Goal: Task Accomplishment & Management: Use online tool/utility

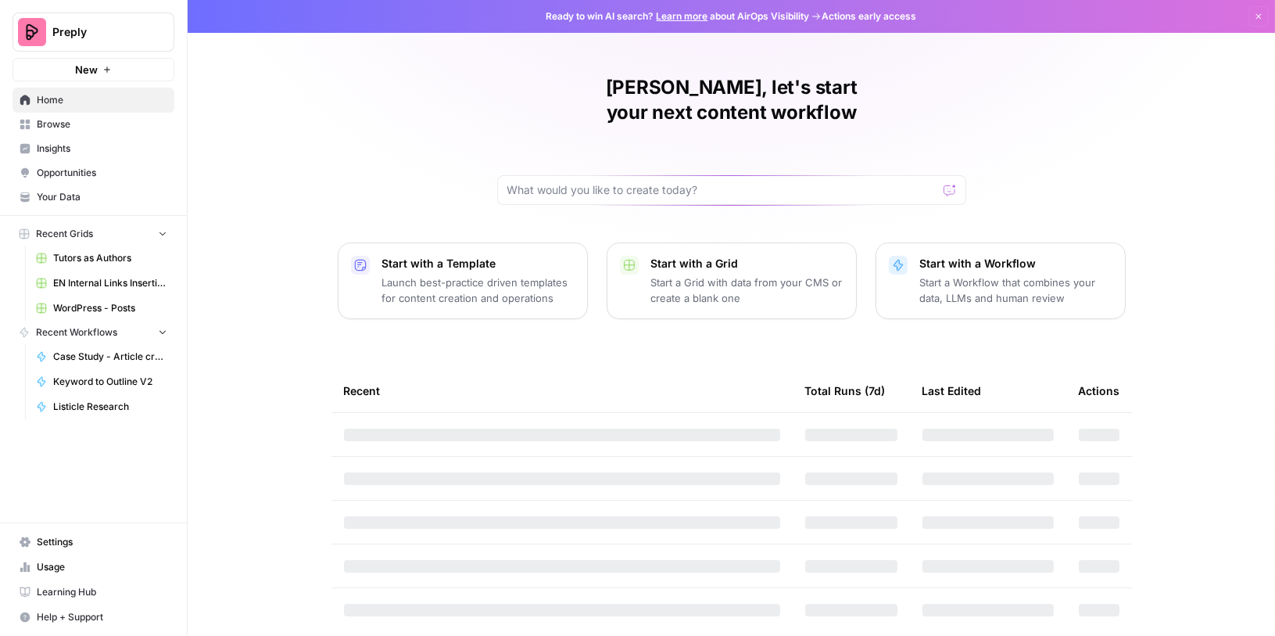
click at [87, 122] on span "Browse" at bounding box center [102, 124] width 131 height 14
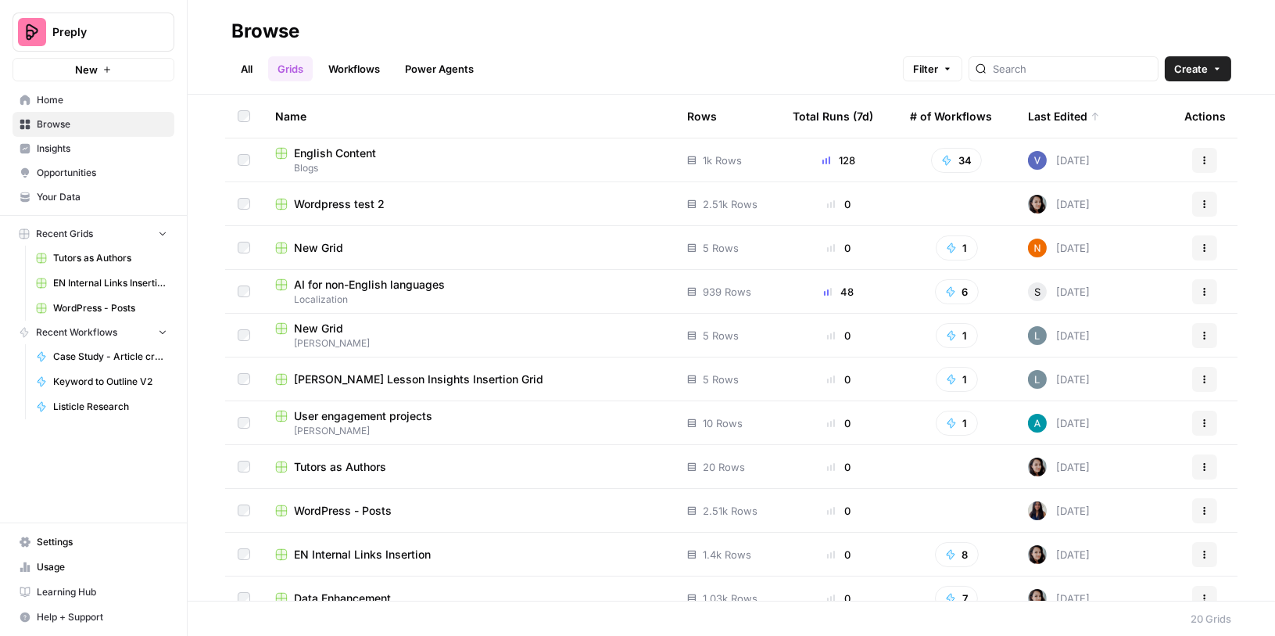
click at [413, 170] on span "Blogs" at bounding box center [468, 168] width 387 height 14
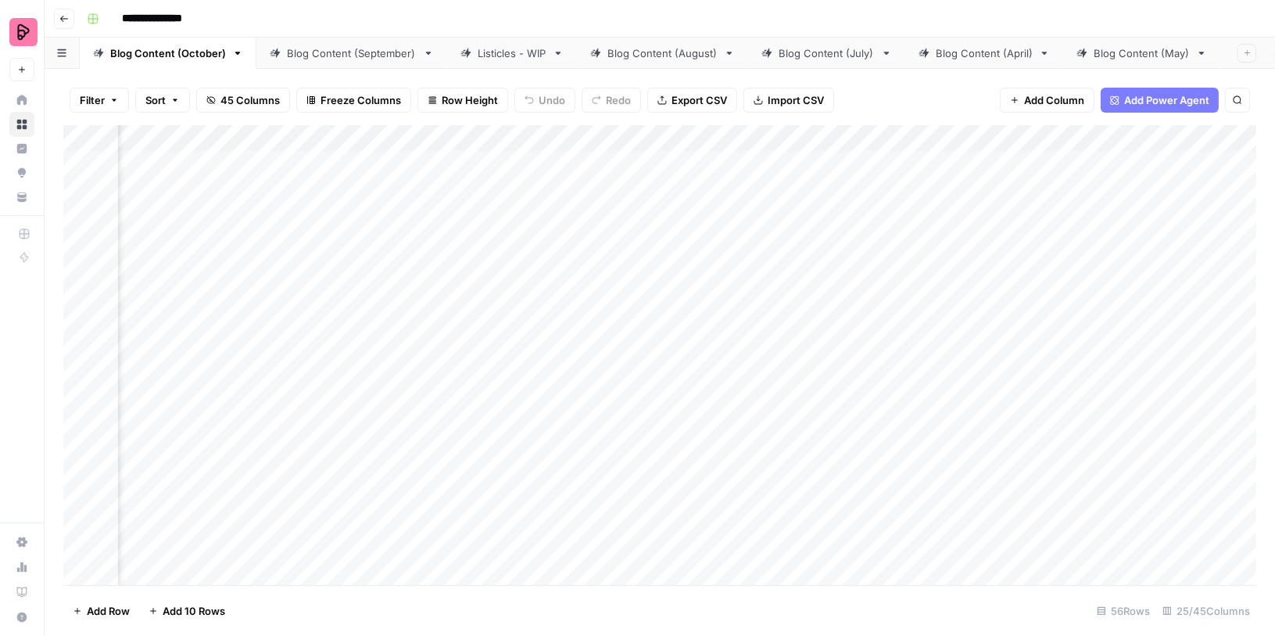
scroll to position [0, 540]
click at [830, 133] on div "Add Column" at bounding box center [659, 355] width 1193 height 461
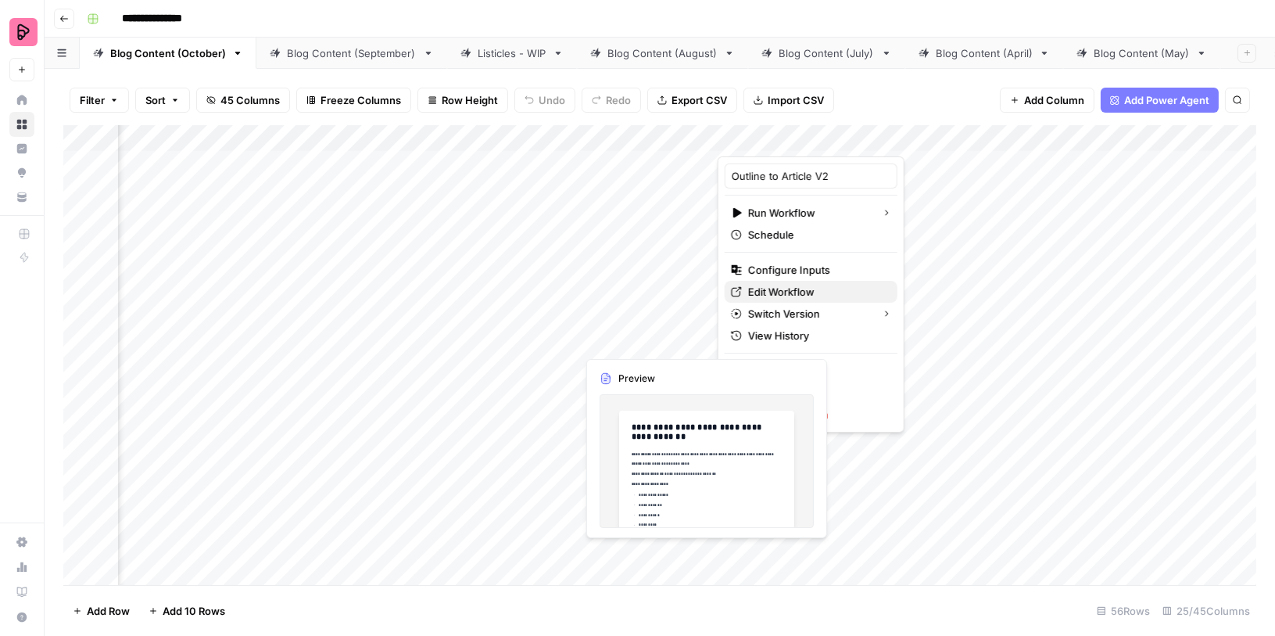
click at [776, 281] on link "Edit Workflow" at bounding box center [811, 292] width 173 height 22
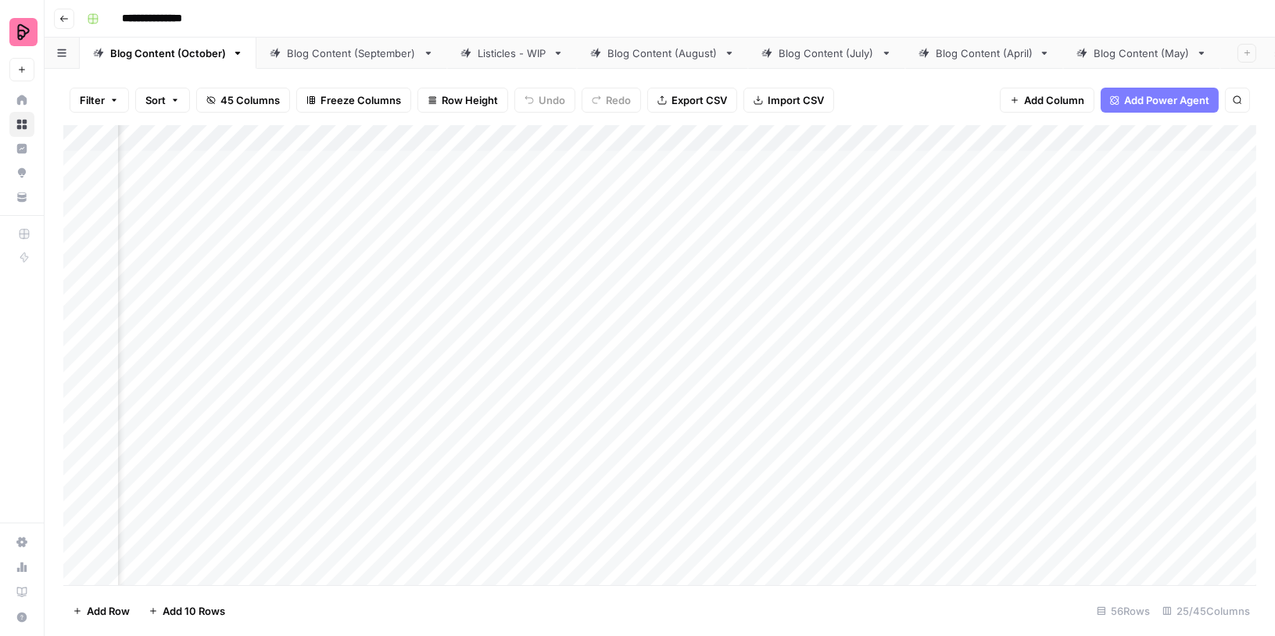
scroll to position [0, 616]
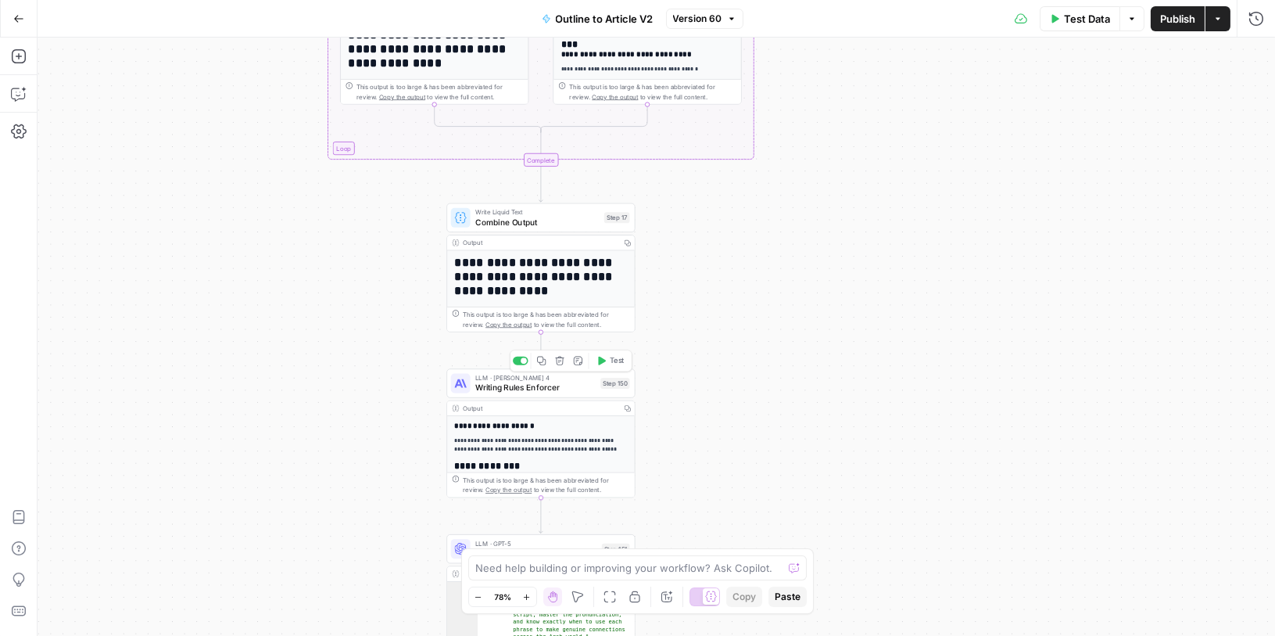
click at [573, 382] on span "Writing Rules Enforcer" at bounding box center [535, 388] width 120 height 13
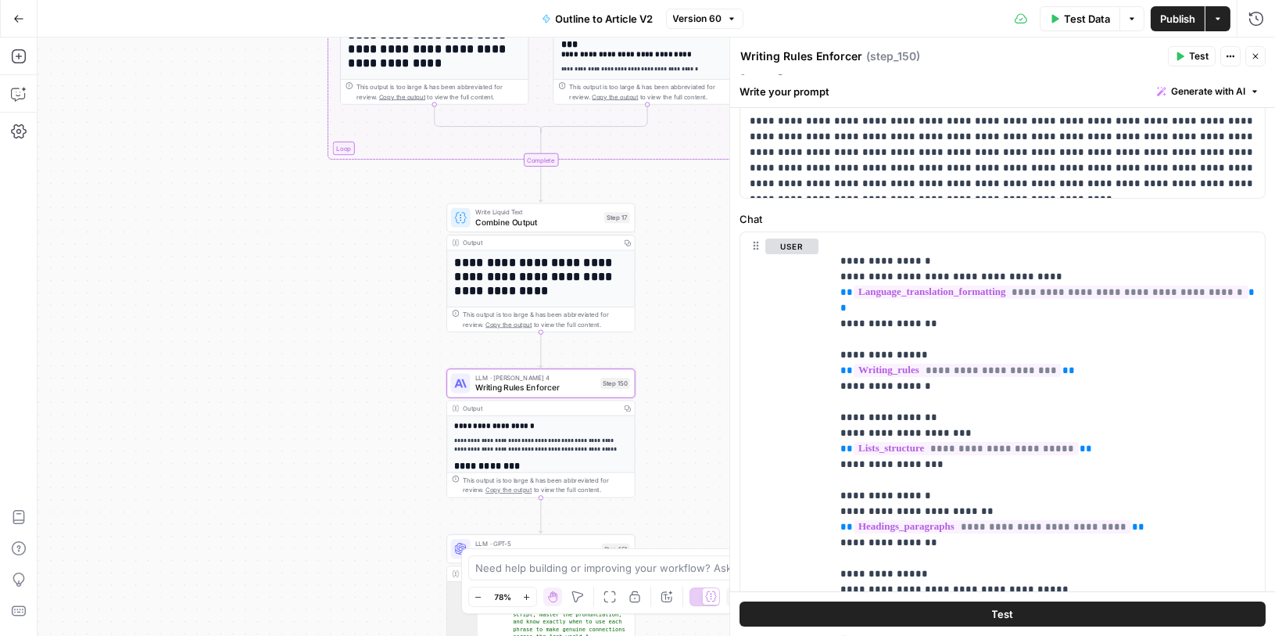
scroll to position [502, 0]
